Goal: Complete application form

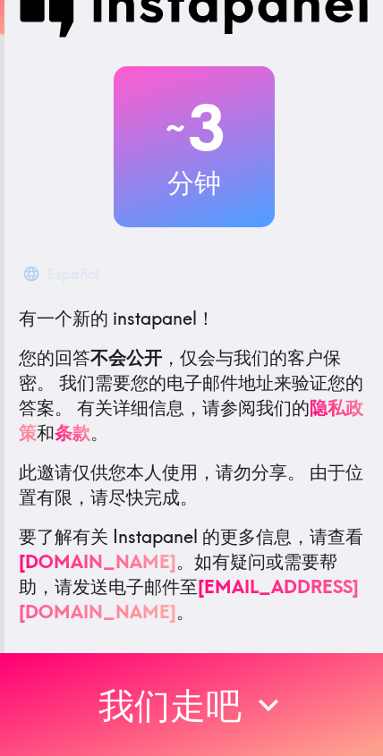
scroll to position [48, 0]
click at [269, 707] on icon "button" at bounding box center [268, 705] width 20 height 13
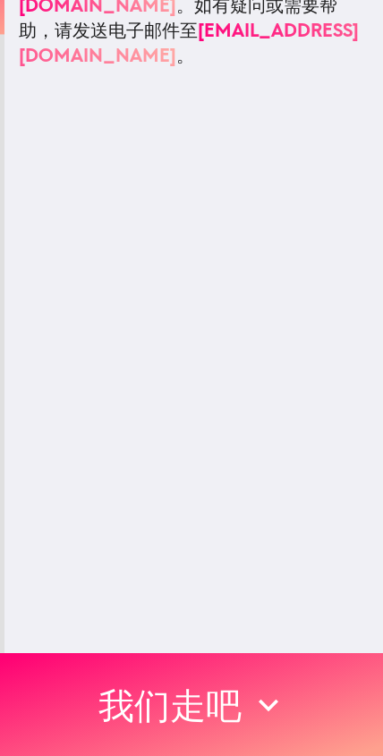
scroll to position [0, 0]
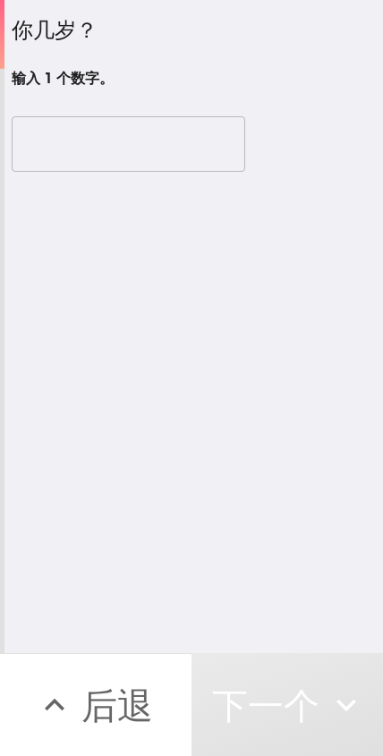
click at [174, 148] on input "number" at bounding box center [128, 143] width 233 height 55
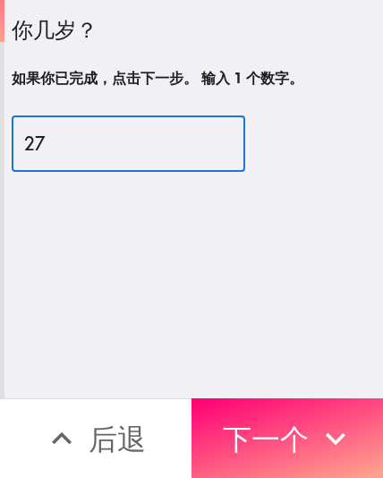
type input "27"
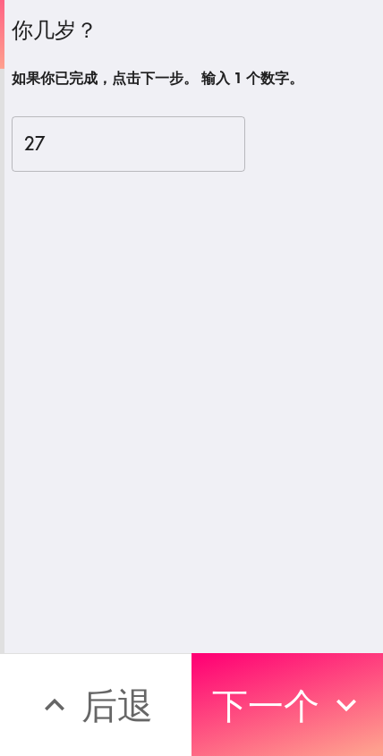
click at [285, 694] on button "下一个" at bounding box center [286, 704] width 191 height 103
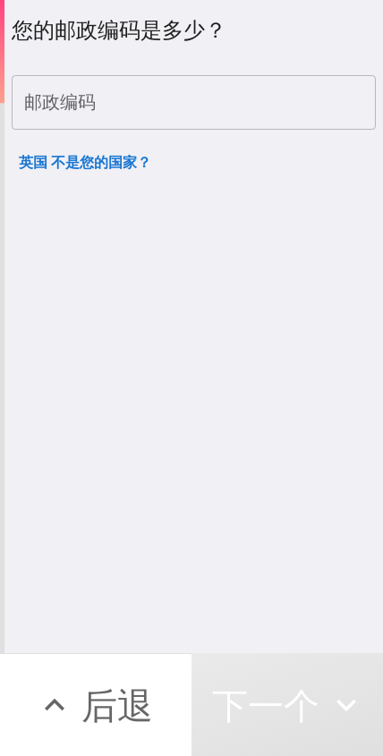
click at [257, 90] on input "邮政编码" at bounding box center [194, 102] width 364 height 55
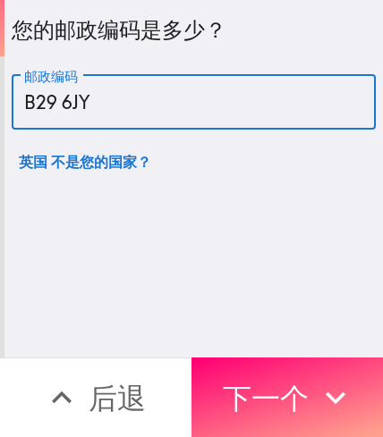
type input "B29 6JY"
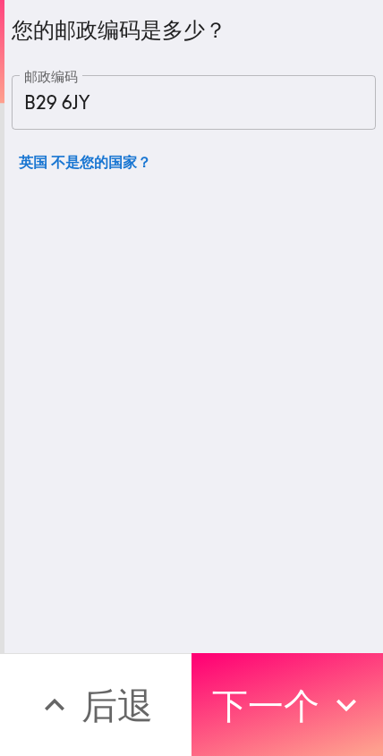
click at [275, 704] on button "下一个" at bounding box center [286, 704] width 191 height 103
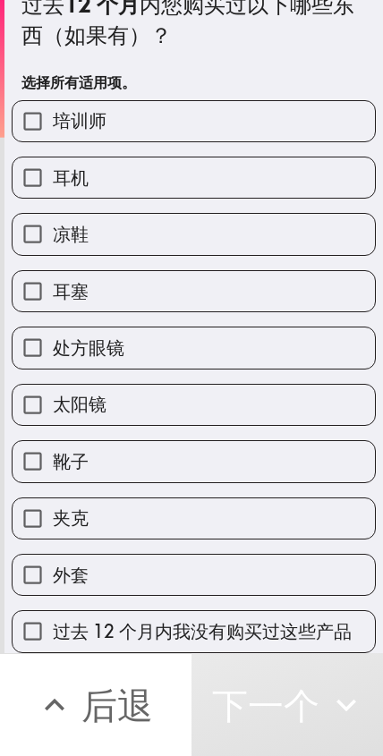
scroll to position [26, 0]
click at [258, 120] on label "培训师" at bounding box center [194, 121] width 362 height 40
click at [53, 120] on input "培训师" at bounding box center [33, 121] width 40 height 40
checkbox input "true"
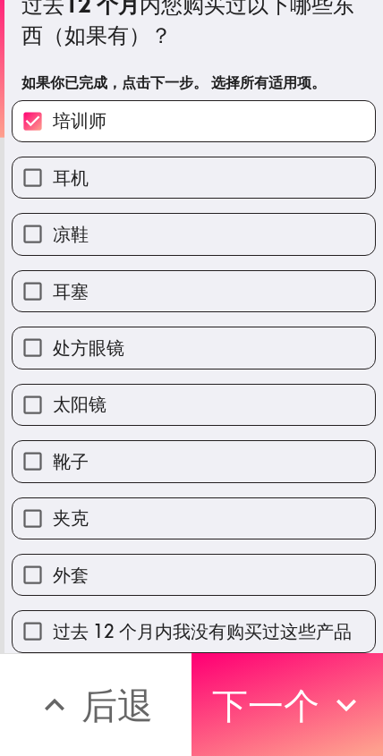
click at [241, 165] on label "耳机" at bounding box center [194, 177] width 362 height 40
click at [53, 165] on input "耳机" at bounding box center [33, 177] width 40 height 40
checkbox input "true"
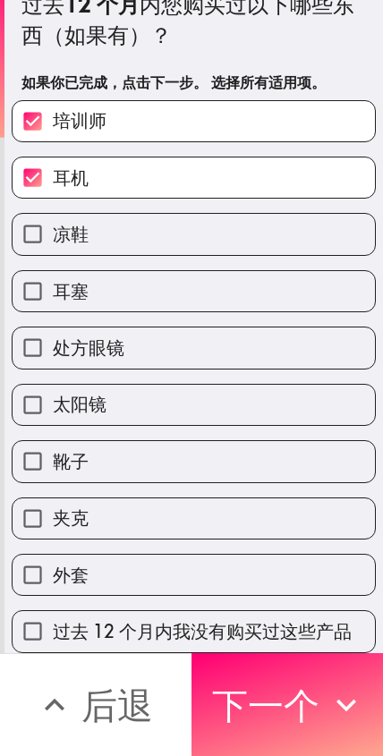
click at [149, 516] on label "夹克" at bounding box center [194, 518] width 362 height 40
click at [53, 516] on input "夹克" at bounding box center [33, 518] width 40 height 40
checkbox input "true"
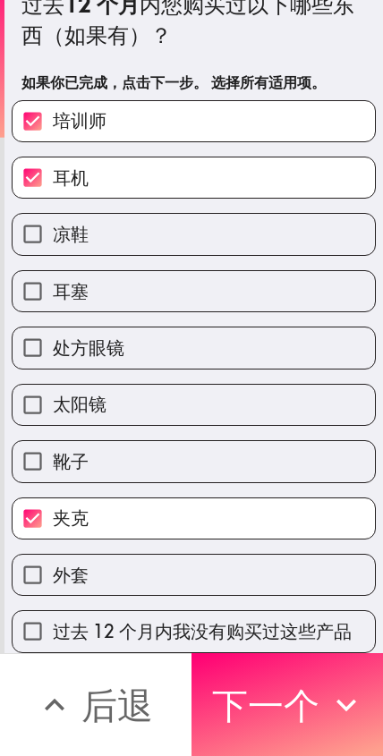
click at [162, 575] on label "外套" at bounding box center [194, 575] width 362 height 40
click at [53, 575] on input "外套" at bounding box center [33, 575] width 40 height 40
checkbox input "true"
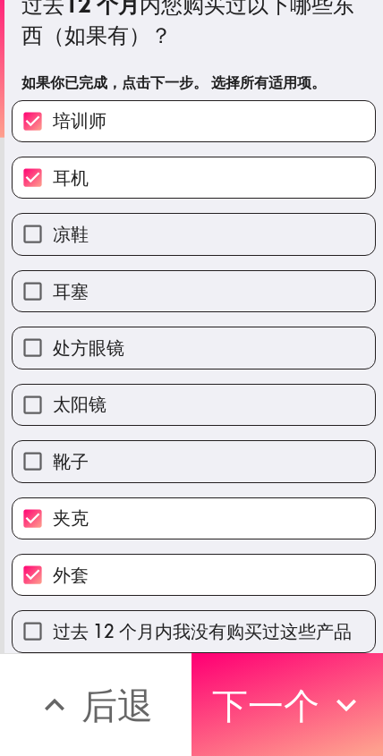
click at [305, 718] on button "下一个" at bounding box center [286, 704] width 191 height 103
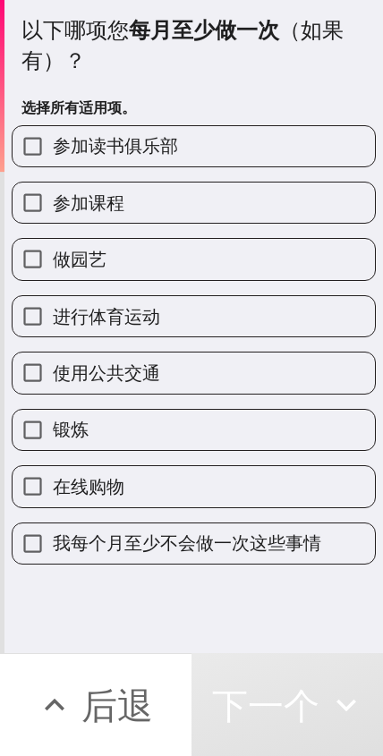
scroll to position [0, 0]
click at [258, 205] on label "参加课程" at bounding box center [194, 202] width 362 height 40
click at [53, 205] on input "参加课程" at bounding box center [33, 202] width 40 height 40
checkbox input "true"
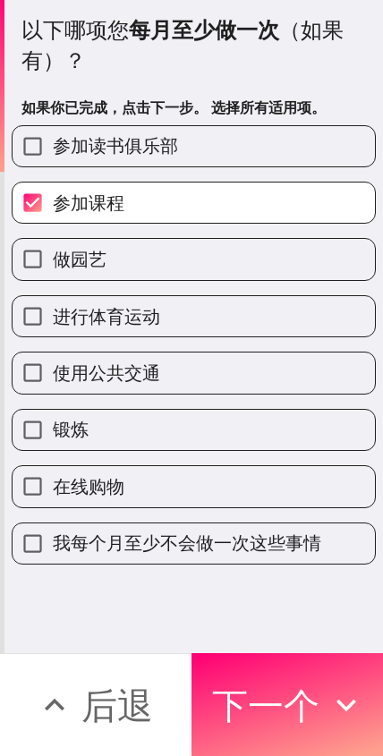
click at [248, 309] on label "进行体育运动" at bounding box center [194, 316] width 362 height 40
click at [53, 309] on input "进行体育运动" at bounding box center [33, 316] width 40 height 40
checkbox input "true"
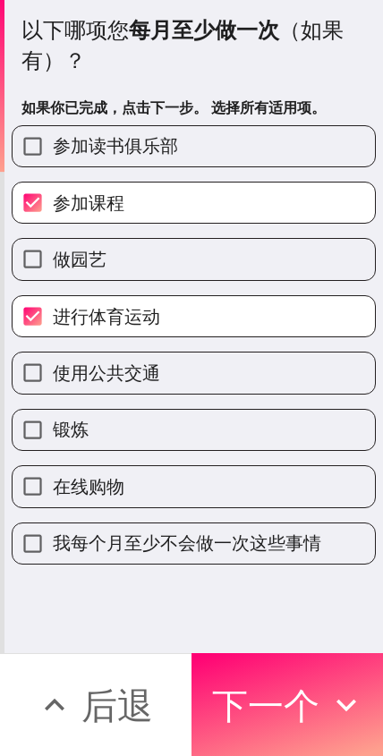
click at [242, 360] on label "使用公共交通" at bounding box center [194, 372] width 362 height 40
click at [53, 360] on input "使用公共交通" at bounding box center [33, 372] width 40 height 40
checkbox input "true"
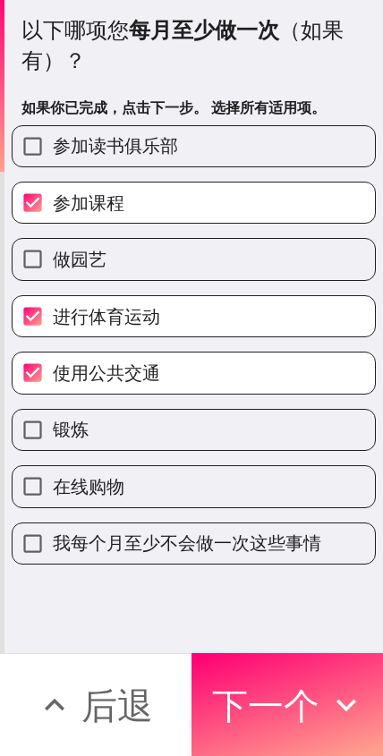
click at [224, 428] on label "锻炼" at bounding box center [194, 430] width 362 height 40
click at [53, 428] on input "锻炼" at bounding box center [33, 430] width 40 height 40
checkbox input "true"
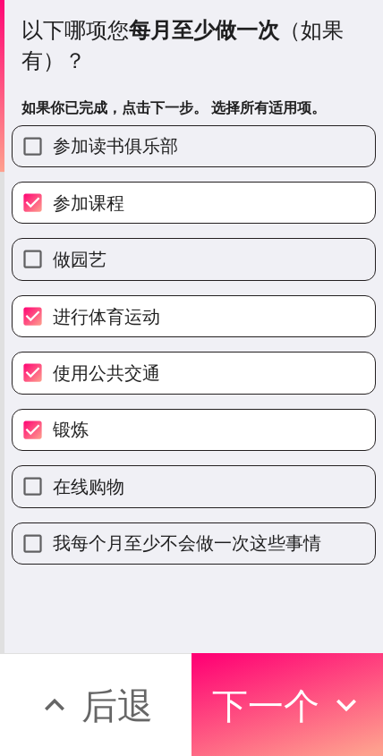
click at [233, 490] on label "在线购物" at bounding box center [194, 486] width 362 height 40
click at [53, 490] on input "在线购物" at bounding box center [33, 486] width 40 height 40
checkbox input "true"
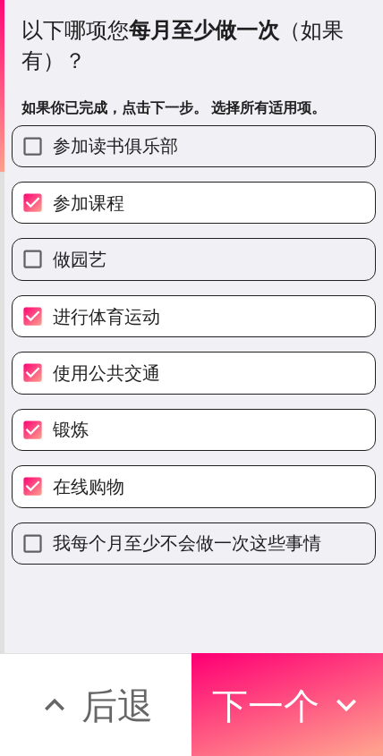
click at [301, 722] on button "下一个" at bounding box center [286, 704] width 191 height 103
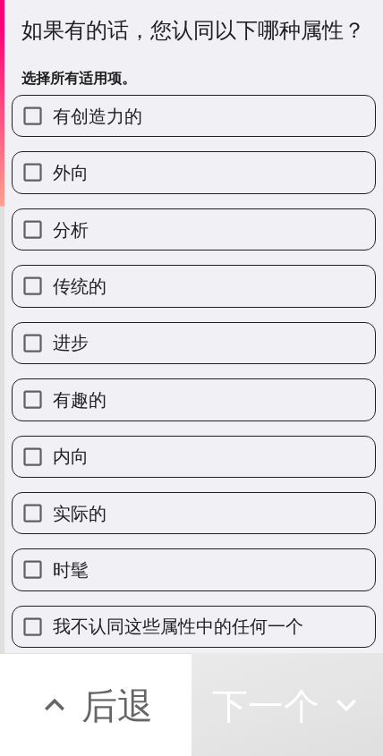
click at [254, 116] on label "有创造力的" at bounding box center [194, 116] width 362 height 40
click at [53, 116] on input "有创造力的" at bounding box center [33, 116] width 40 height 40
checkbox input "true"
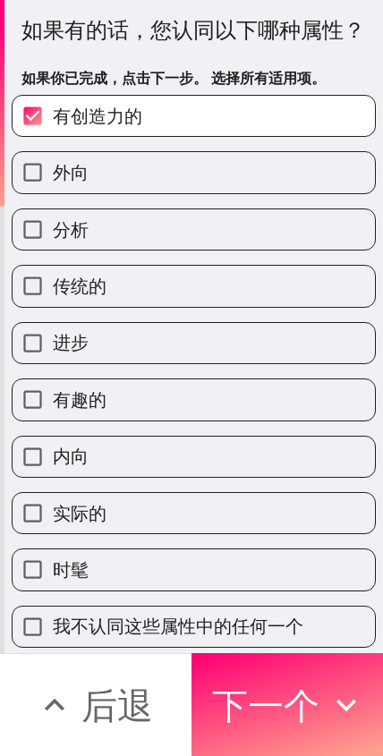
click at [220, 174] on label "外向" at bounding box center [194, 172] width 362 height 40
click at [53, 174] on input "外向" at bounding box center [33, 172] width 40 height 40
checkbox input "true"
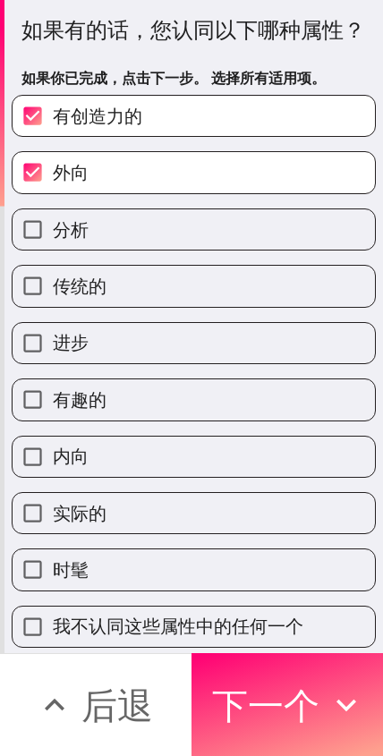
click at [236, 246] on label "分析" at bounding box center [194, 229] width 362 height 40
click at [53, 246] on input "分析" at bounding box center [33, 229] width 40 height 40
checkbox input "true"
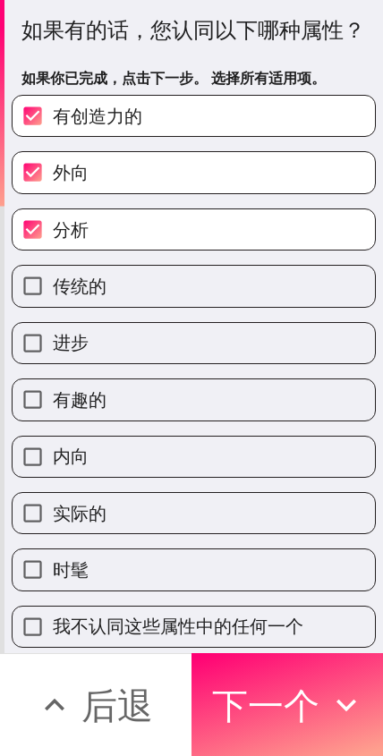
click at [206, 395] on label "有趣的" at bounding box center [194, 399] width 362 height 40
click at [53, 395] on input "有趣的" at bounding box center [33, 399] width 40 height 40
checkbox input "true"
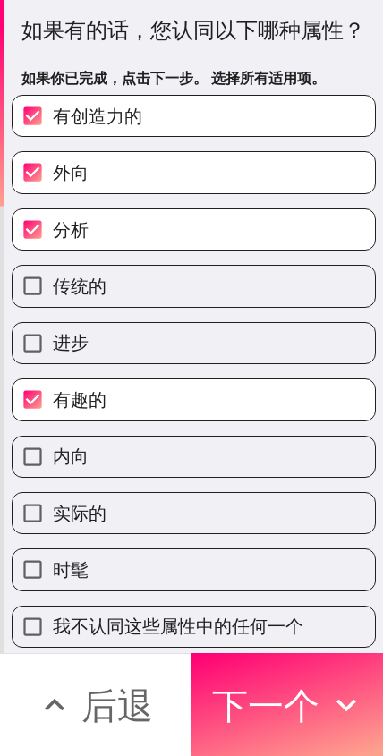
click at [198, 568] on label "时髦" at bounding box center [194, 569] width 362 height 40
click at [53, 568] on input "时髦" at bounding box center [33, 569] width 40 height 40
checkbox input "true"
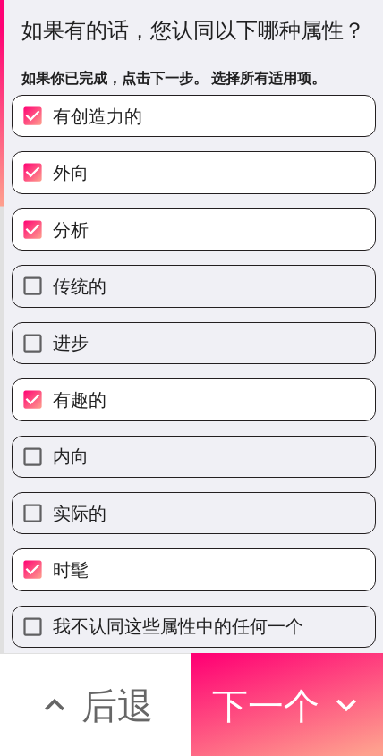
click at [306, 723] on button "下一个" at bounding box center [286, 704] width 191 height 103
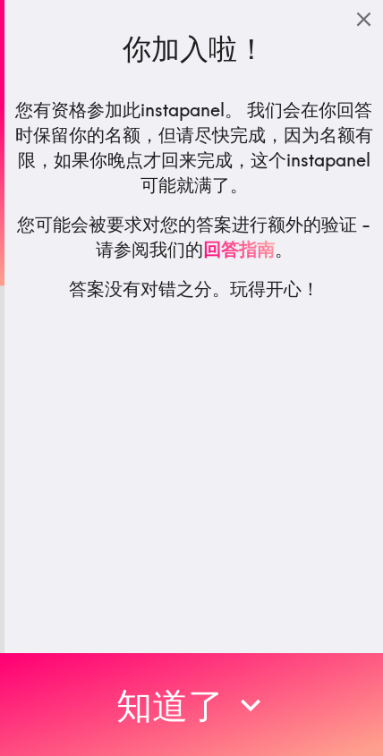
click at [231, 710] on icon "button" at bounding box center [250, 704] width 39 height 39
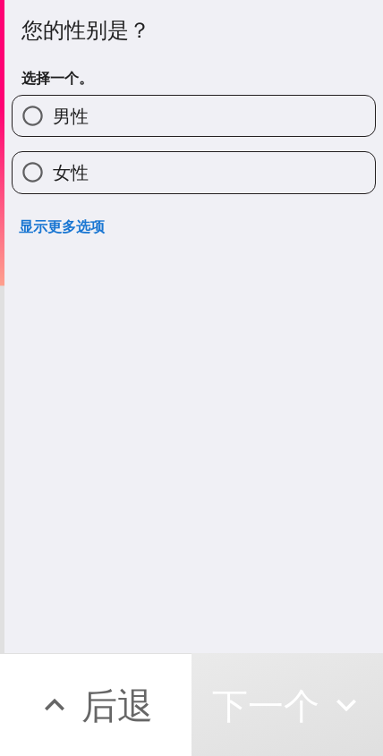
click at [258, 106] on label "男性" at bounding box center [194, 116] width 362 height 40
click at [53, 106] on input "男性" at bounding box center [33, 116] width 40 height 40
radio input "true"
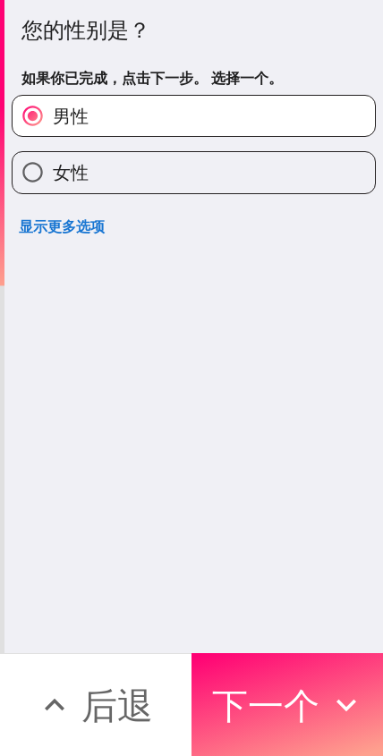
click at [300, 713] on button "下一个" at bounding box center [286, 704] width 191 height 103
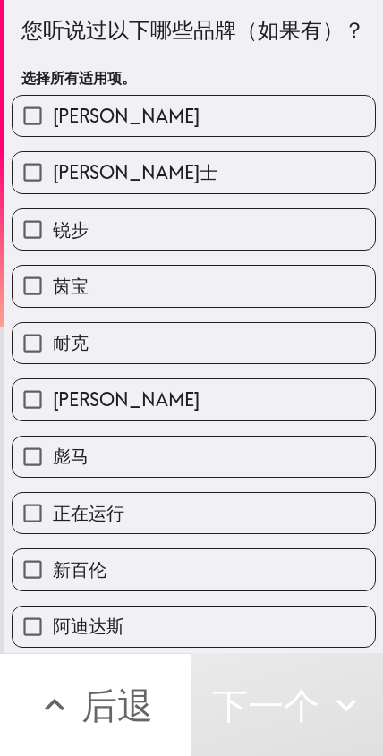
click at [262, 108] on label "[PERSON_NAME]" at bounding box center [194, 116] width 362 height 40
click at [53, 108] on input "[PERSON_NAME]" at bounding box center [33, 116] width 40 height 40
checkbox input "true"
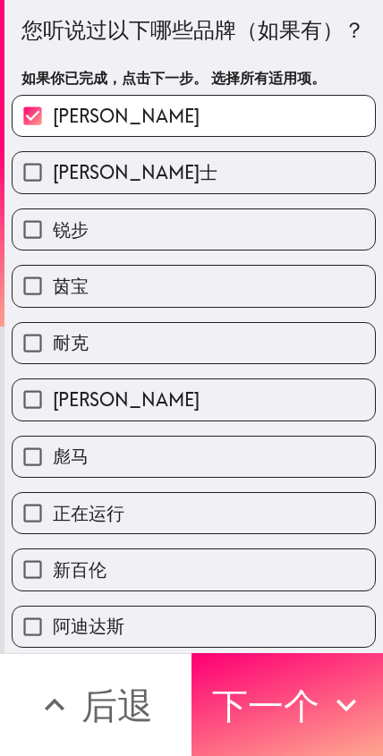
click at [225, 175] on label "[PERSON_NAME]士" at bounding box center [194, 172] width 362 height 40
click at [53, 175] on input "[PERSON_NAME]士" at bounding box center [33, 172] width 40 height 40
checkbox input "true"
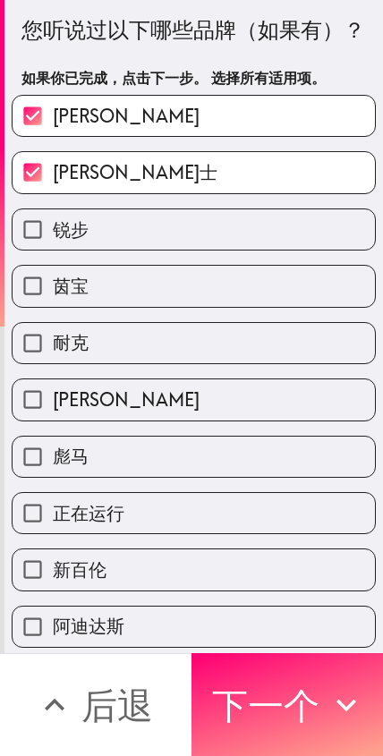
click at [211, 224] on label "锐步" at bounding box center [194, 229] width 362 height 40
click at [53, 224] on input "锐步" at bounding box center [33, 229] width 40 height 40
checkbox input "true"
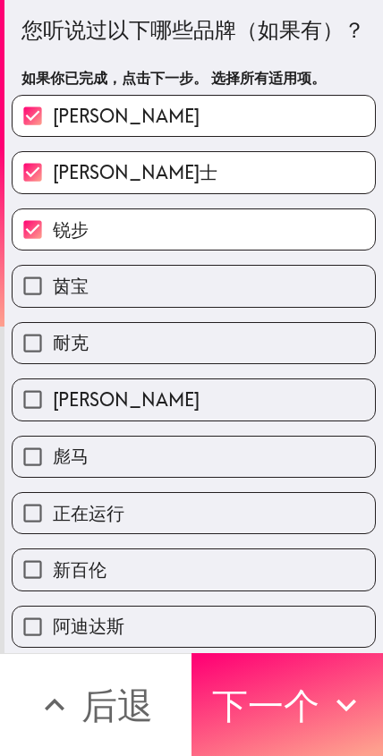
click at [196, 359] on label "耐克" at bounding box center [194, 343] width 362 height 40
click at [53, 359] on input "耐克" at bounding box center [33, 343] width 40 height 40
checkbox input "true"
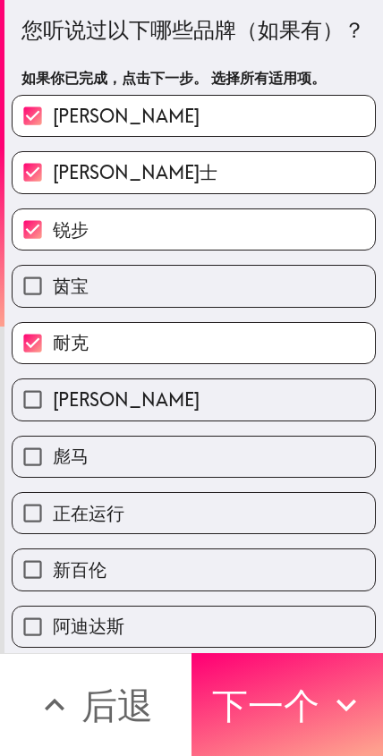
click at [193, 453] on label "彪马" at bounding box center [194, 456] width 362 height 40
click at [53, 453] on input "彪马" at bounding box center [33, 456] width 40 height 40
checkbox input "true"
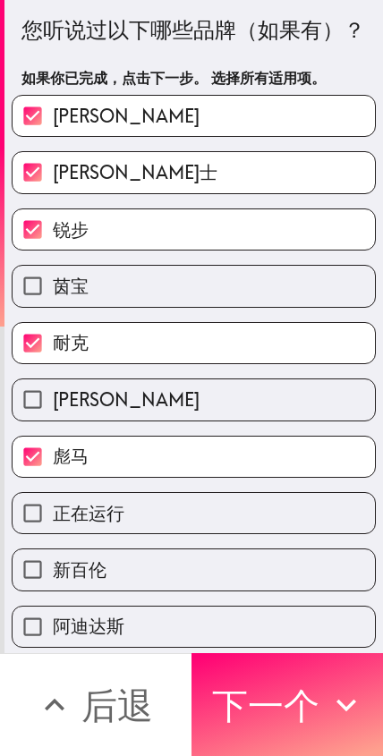
click at [196, 575] on label "新百伦" at bounding box center [194, 569] width 362 height 40
click at [53, 575] on input "新百伦" at bounding box center [33, 569] width 40 height 40
checkbox input "true"
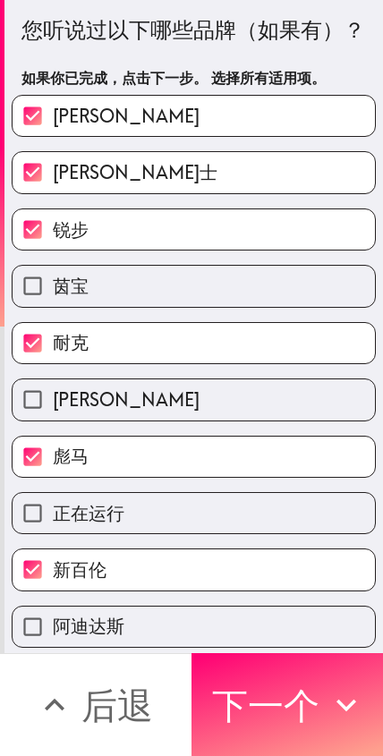
click at [194, 624] on label "阿迪达斯" at bounding box center [194, 626] width 362 height 40
click at [53, 624] on input "阿迪达斯" at bounding box center [33, 626] width 40 height 40
checkbox input "true"
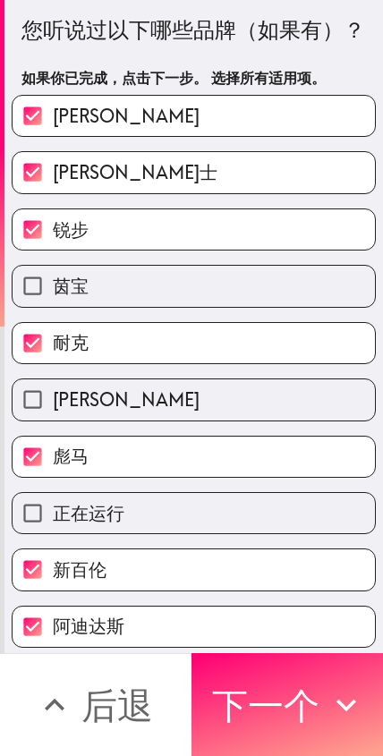
click at [307, 711] on button "下一个" at bounding box center [286, 704] width 191 height 103
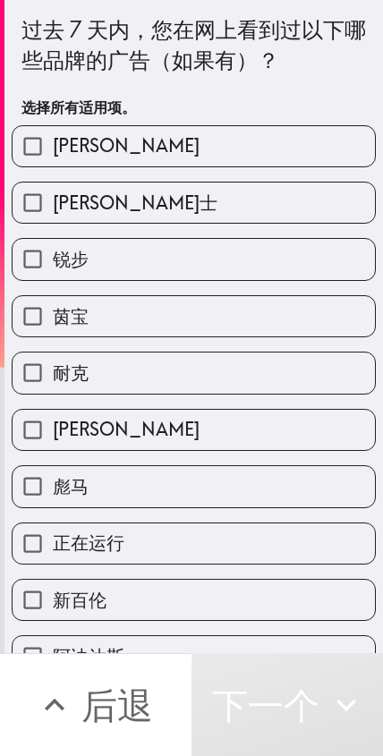
click at [225, 148] on label "[PERSON_NAME]" at bounding box center [194, 146] width 362 height 40
click at [53, 148] on input "[PERSON_NAME]" at bounding box center [33, 146] width 40 height 40
checkbox input "true"
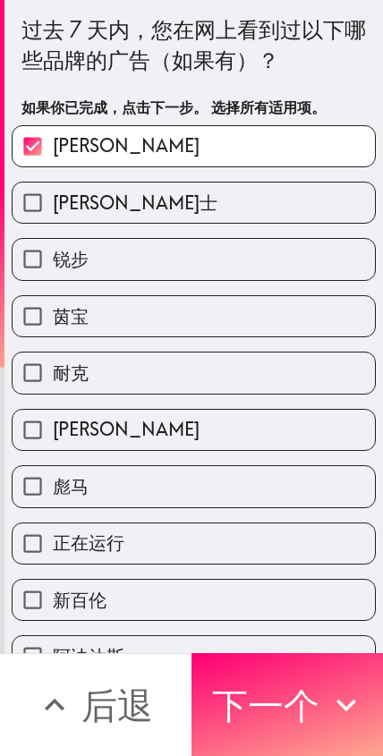
click at [242, 208] on label "[PERSON_NAME]士" at bounding box center [194, 202] width 362 height 40
click at [53, 208] on input "[PERSON_NAME]士" at bounding box center [33, 202] width 40 height 40
checkbox input "true"
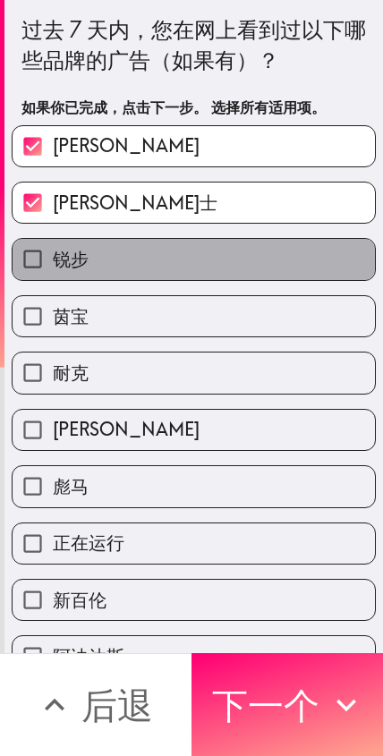
click at [219, 255] on label "锐步" at bounding box center [194, 259] width 362 height 40
click at [53, 255] on input "锐步" at bounding box center [33, 259] width 40 height 40
checkbox input "true"
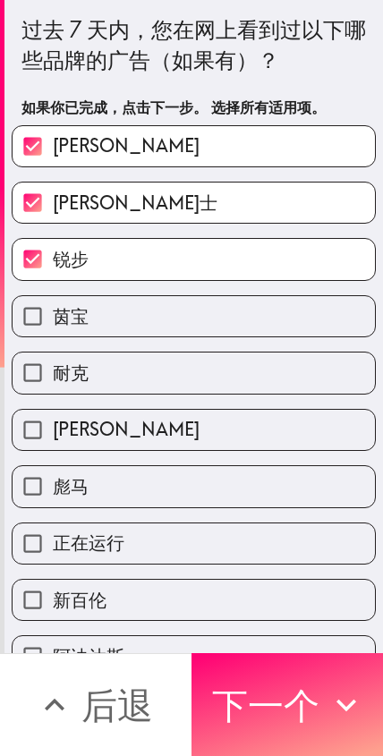
click at [191, 369] on label "耐克" at bounding box center [194, 372] width 362 height 40
click at [53, 369] on input "耐克" at bounding box center [33, 372] width 40 height 40
checkbox input "true"
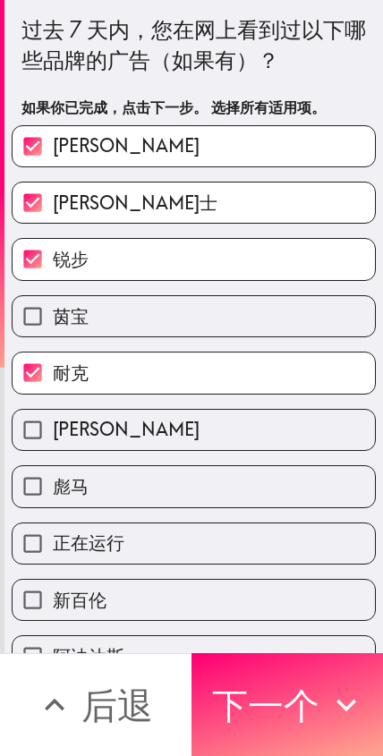
click at [210, 316] on label "茵宝" at bounding box center [194, 316] width 362 height 40
click at [53, 316] on input "茵宝" at bounding box center [33, 316] width 40 height 40
checkbox input "true"
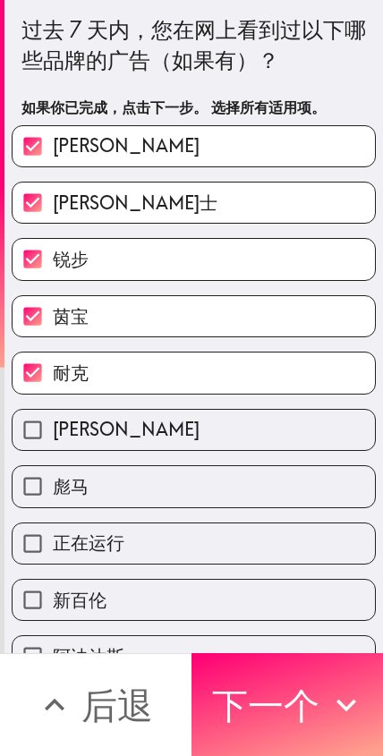
click at [182, 492] on label "彪马" at bounding box center [194, 486] width 362 height 40
click at [53, 492] on input "彪马" at bounding box center [33, 486] width 40 height 40
checkbox input "true"
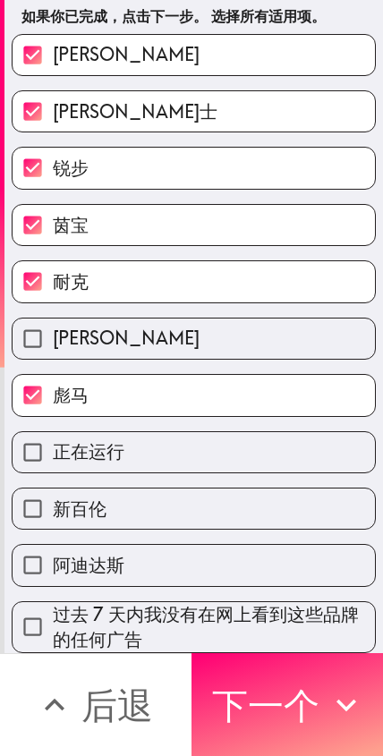
scroll to position [92, 0]
click at [185, 563] on label "阿迪达斯" at bounding box center [194, 565] width 362 height 40
click at [53, 563] on input "阿迪达斯" at bounding box center [33, 565] width 40 height 40
checkbox input "true"
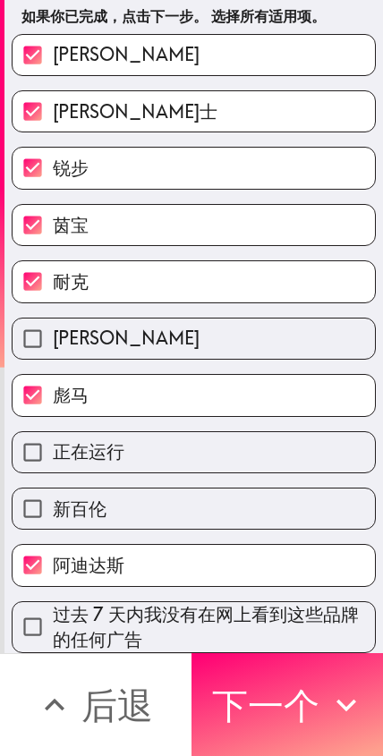
click at [232, 511] on label "新百伦" at bounding box center [194, 508] width 362 height 40
click at [53, 511] on input "新百伦" at bounding box center [33, 508] width 40 height 40
checkbox input "true"
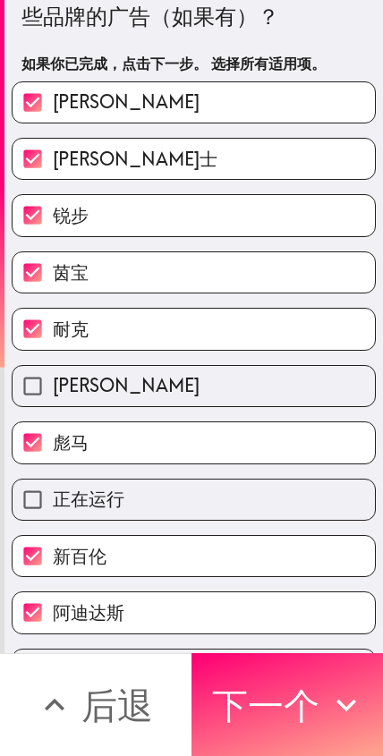
scroll to position [42, 0]
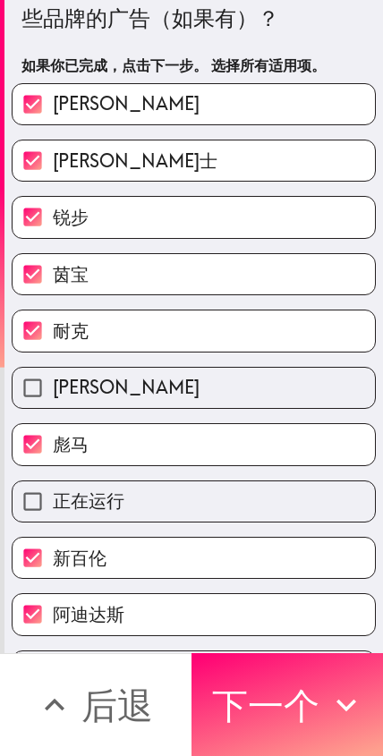
click at [259, 216] on label "锐步" at bounding box center [194, 217] width 362 height 40
click at [53, 216] on input "锐步" at bounding box center [33, 217] width 40 height 40
checkbox input "false"
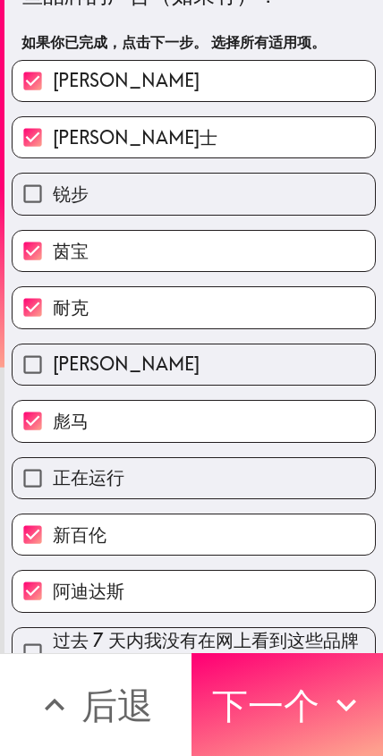
scroll to position [30, 0]
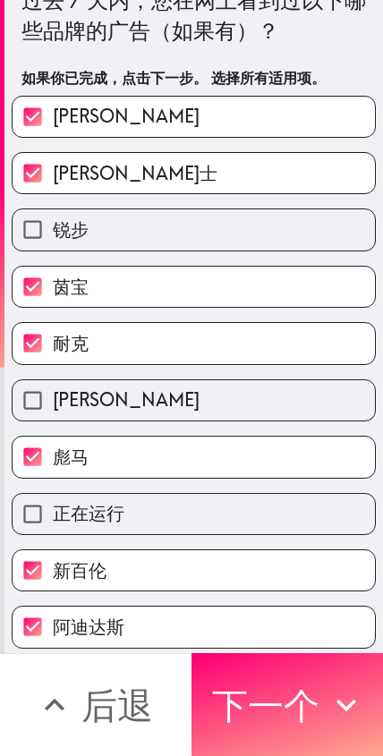
click at [289, 111] on label "[PERSON_NAME]" at bounding box center [194, 117] width 362 height 40
click at [53, 111] on input "[PERSON_NAME]" at bounding box center [33, 117] width 40 height 40
checkbox input "false"
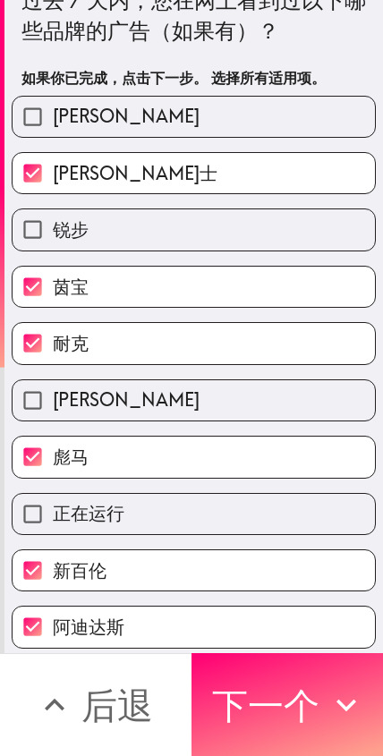
click at [261, 165] on label "[PERSON_NAME]士" at bounding box center [194, 173] width 362 height 40
click at [53, 165] on input "[PERSON_NAME]士" at bounding box center [33, 173] width 40 height 40
checkbox input "false"
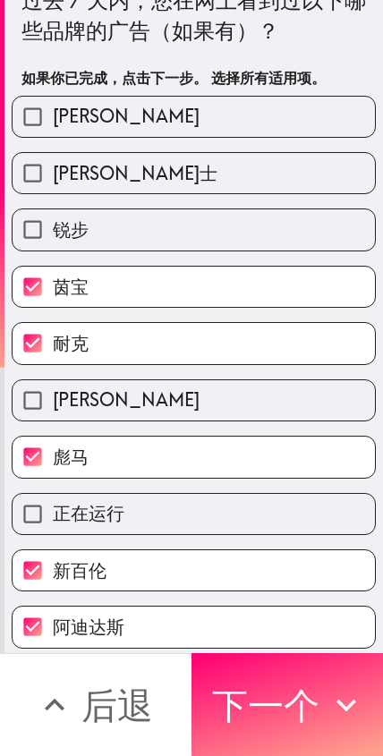
scroll to position [85, 0]
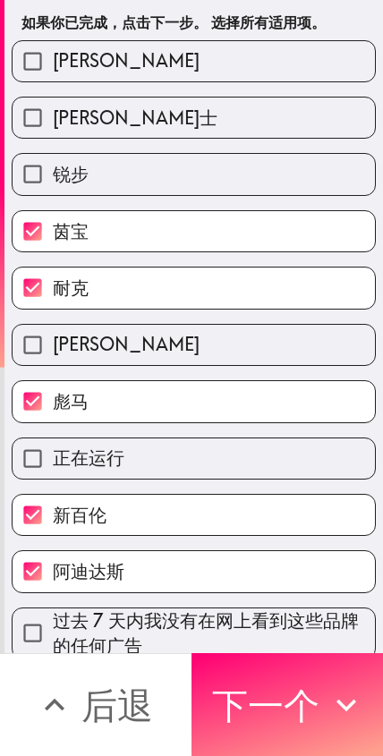
click at [259, 234] on label "茵宝" at bounding box center [194, 231] width 362 height 40
click at [53, 234] on input "茵宝" at bounding box center [33, 231] width 40 height 40
checkbox input "false"
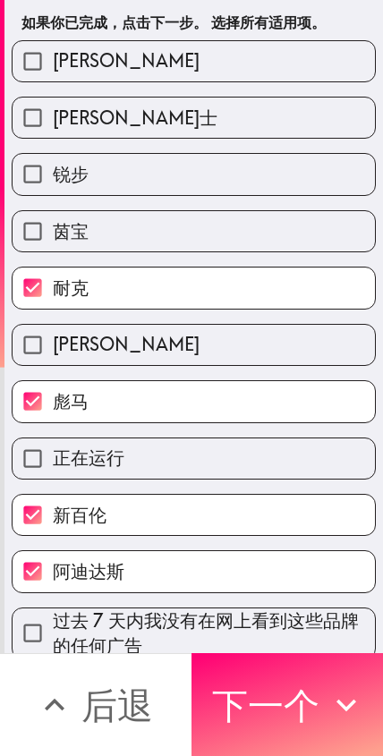
click at [216, 389] on label "彪马" at bounding box center [194, 401] width 362 height 40
click at [53, 389] on input "彪马" at bounding box center [33, 401] width 40 height 40
checkbox input "false"
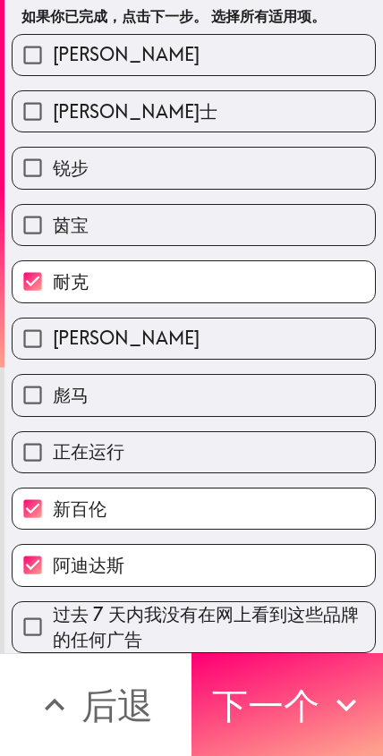
scroll to position [92, 0]
click at [299, 707] on button "下一个" at bounding box center [286, 704] width 191 height 103
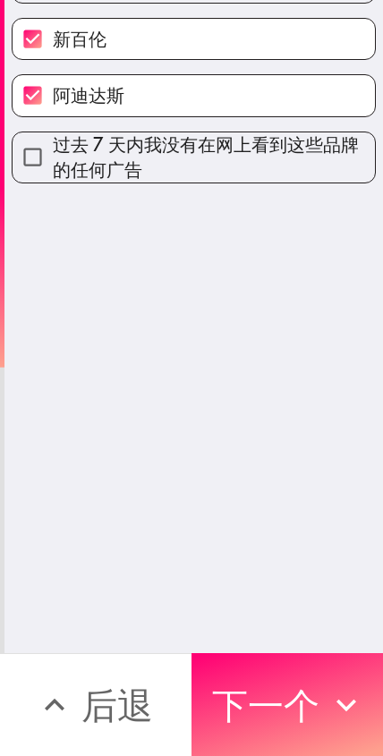
scroll to position [0, 0]
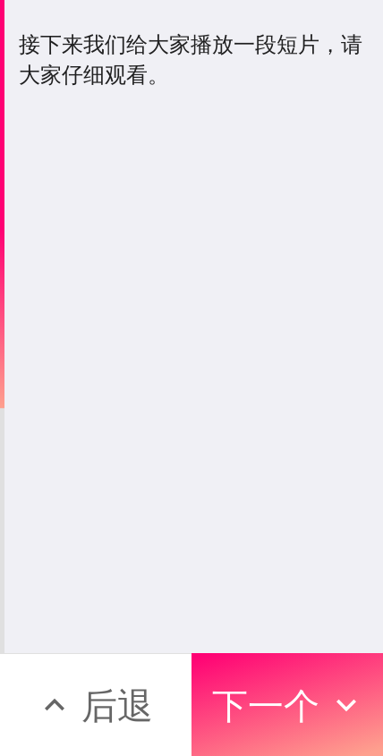
click at [305, 707] on button "下一个" at bounding box center [286, 704] width 191 height 103
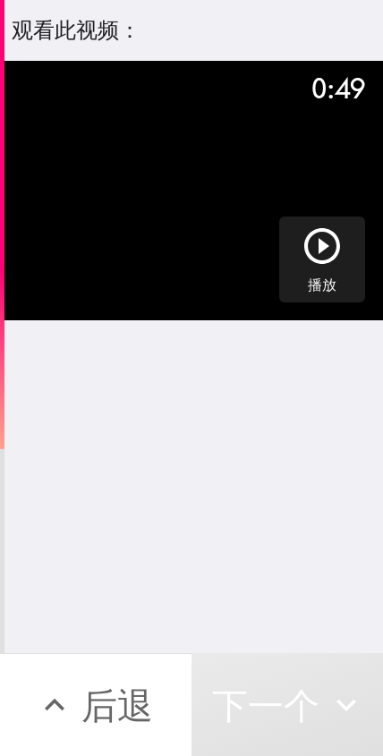
click at [333, 248] on icon "button" at bounding box center [322, 245] width 43 height 43
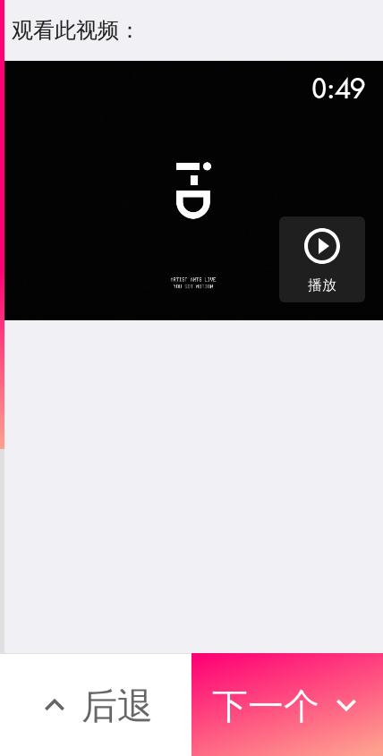
click at [291, 714] on button "下一个" at bounding box center [286, 704] width 191 height 103
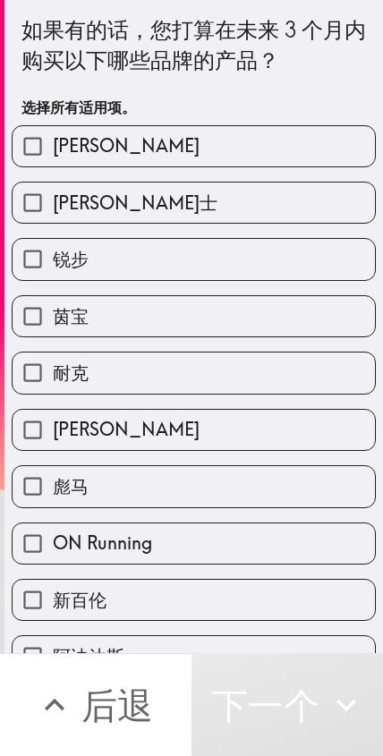
click at [319, 145] on label "[PERSON_NAME]" at bounding box center [194, 146] width 362 height 40
click at [53, 145] on input "[PERSON_NAME]" at bounding box center [33, 146] width 40 height 40
checkbox input "true"
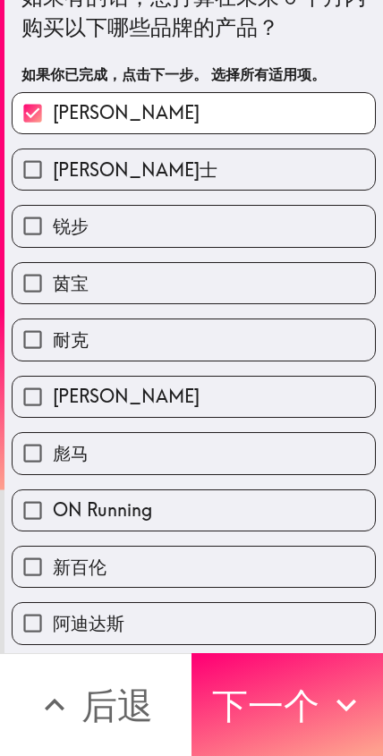
scroll to position [38, 0]
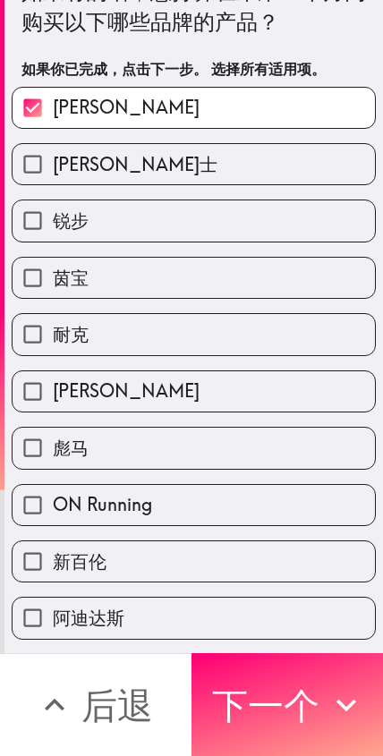
click at [281, 335] on label "耐克" at bounding box center [194, 334] width 362 height 40
click at [53, 335] on input "耐克" at bounding box center [33, 334] width 40 height 40
checkbox input "true"
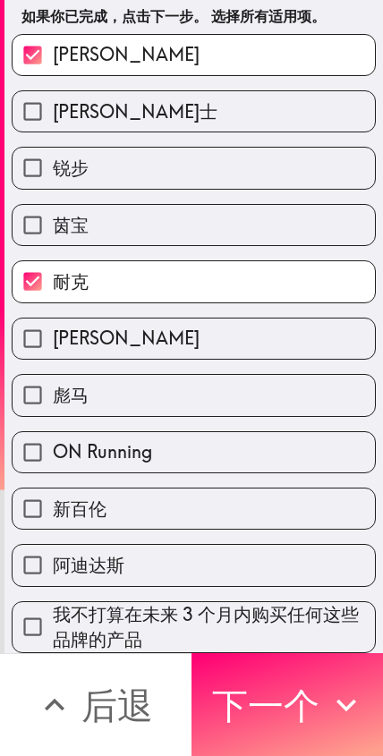
scroll to position [92, 0]
click at [260, 568] on label "阿迪达斯" at bounding box center [194, 565] width 362 height 40
click at [53, 568] on input "阿迪达斯" at bounding box center [33, 565] width 40 height 40
checkbox input "true"
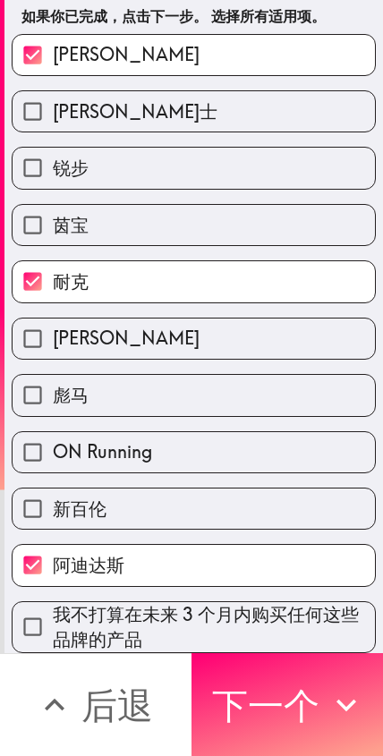
click at [310, 716] on button "下一个" at bounding box center [286, 704] width 191 height 103
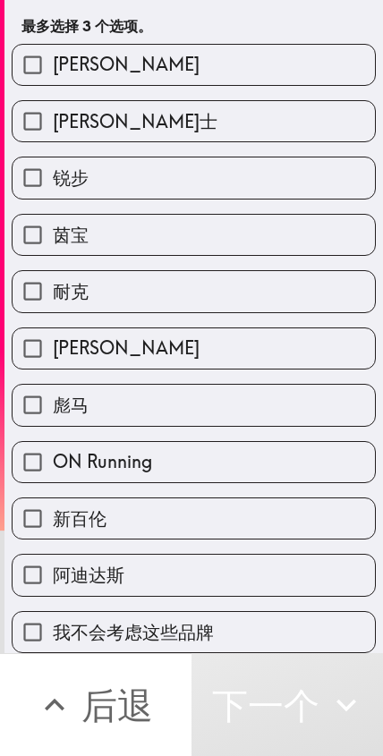
scroll to position [82, 0]
click at [253, 523] on label "新百伦" at bounding box center [194, 518] width 362 height 40
click at [53, 523] on input "新百伦" at bounding box center [33, 518] width 40 height 40
checkbox input "true"
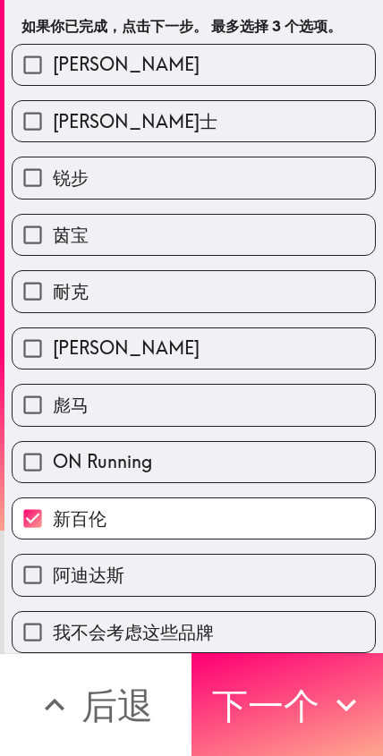
click at [278, 297] on label "耐克" at bounding box center [194, 291] width 362 height 40
click at [53, 297] on input "耐克" at bounding box center [33, 291] width 40 height 40
checkbox input "true"
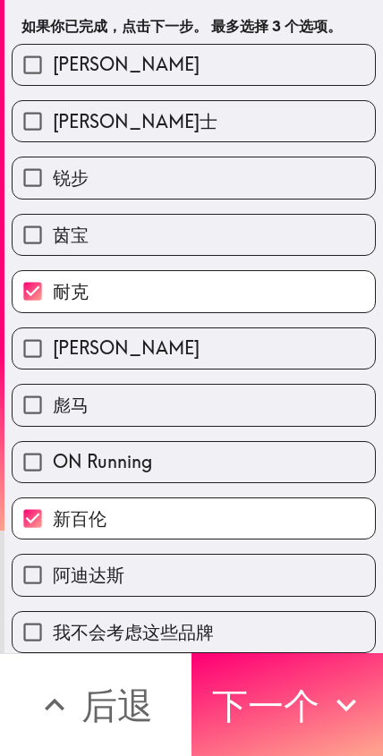
click at [282, 563] on label "阿迪达斯" at bounding box center [194, 575] width 362 height 40
click at [53, 563] on input "阿迪达斯" at bounding box center [33, 575] width 40 height 40
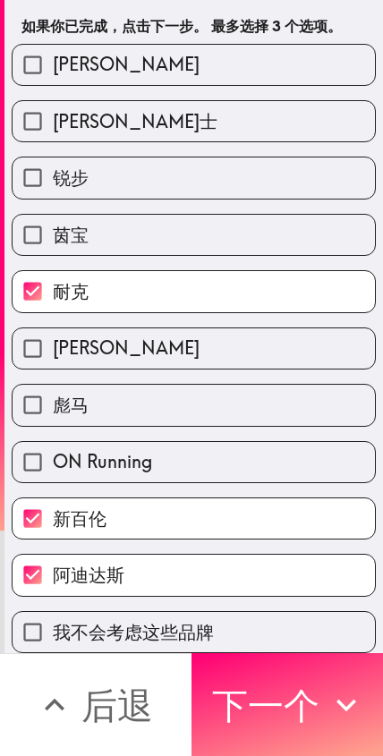
click at [283, 578] on label "阿迪达斯" at bounding box center [194, 575] width 362 height 40
click at [53, 578] on input "阿迪达斯" at bounding box center [33, 575] width 40 height 40
checkbox input "false"
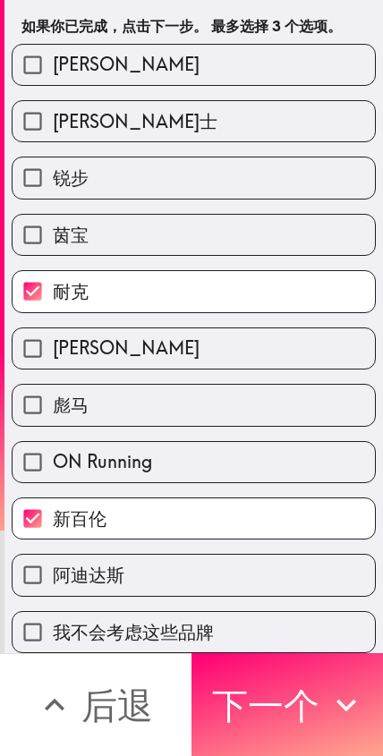
click at [309, 716] on button "下一个" at bounding box center [286, 704] width 191 height 103
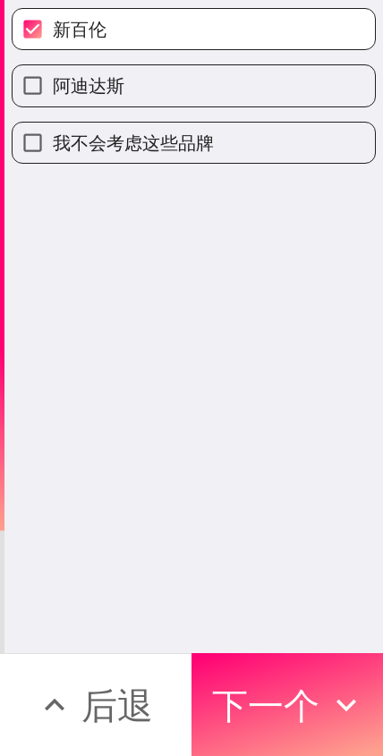
scroll to position [0, 0]
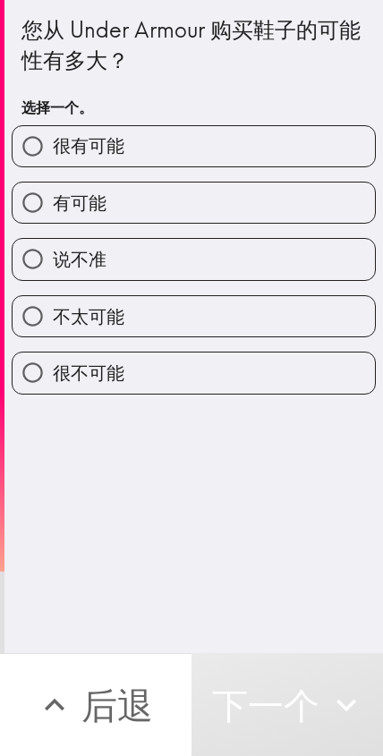
click at [306, 250] on label "说不准" at bounding box center [194, 259] width 362 height 40
click at [53, 250] on input "说不准" at bounding box center [33, 259] width 40 height 40
radio input "true"
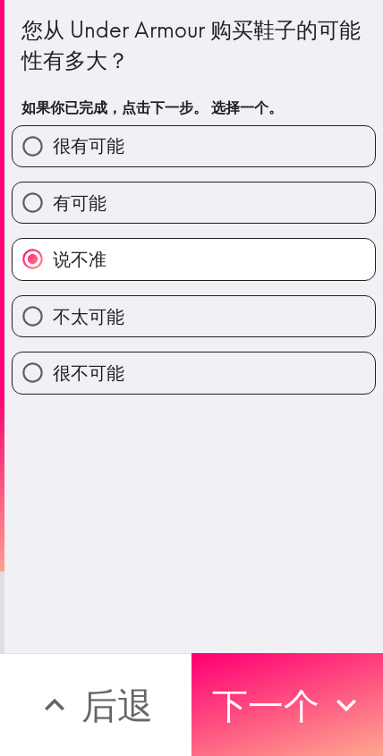
click at [301, 723] on button "下一个" at bounding box center [286, 704] width 191 height 103
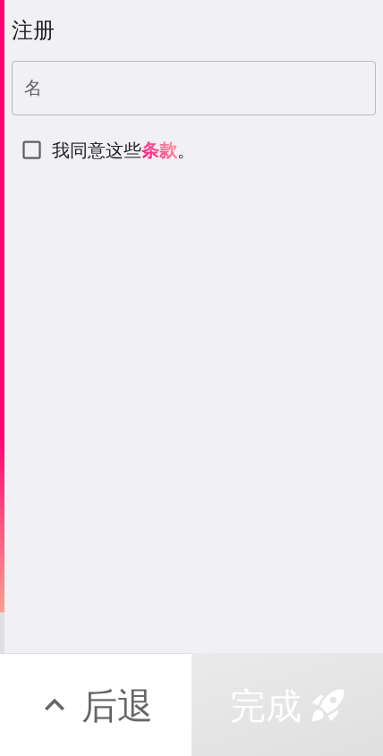
click at [246, 89] on input "名" at bounding box center [194, 88] width 364 height 55
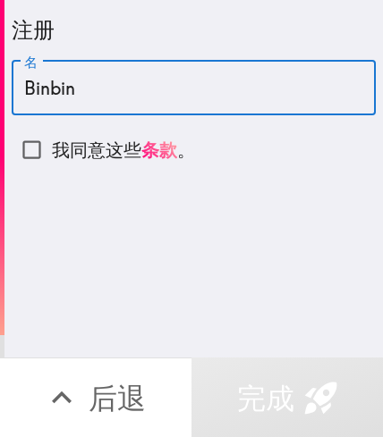
type input "Binbin"
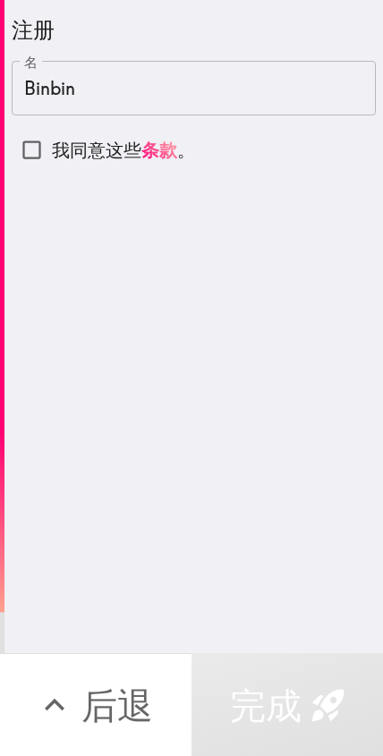
click at [21, 151] on input "我同意这些 条款 。" at bounding box center [32, 150] width 40 height 40
checkbox input "true"
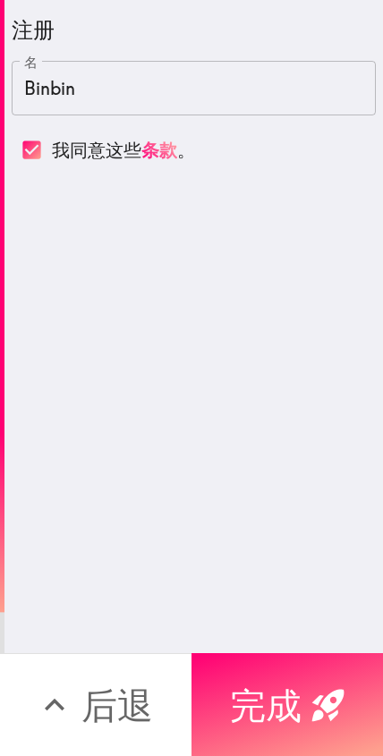
click at [316, 712] on icon "button" at bounding box center [328, 705] width 32 height 32
